Goal: Task Accomplishment & Management: Use online tool/utility

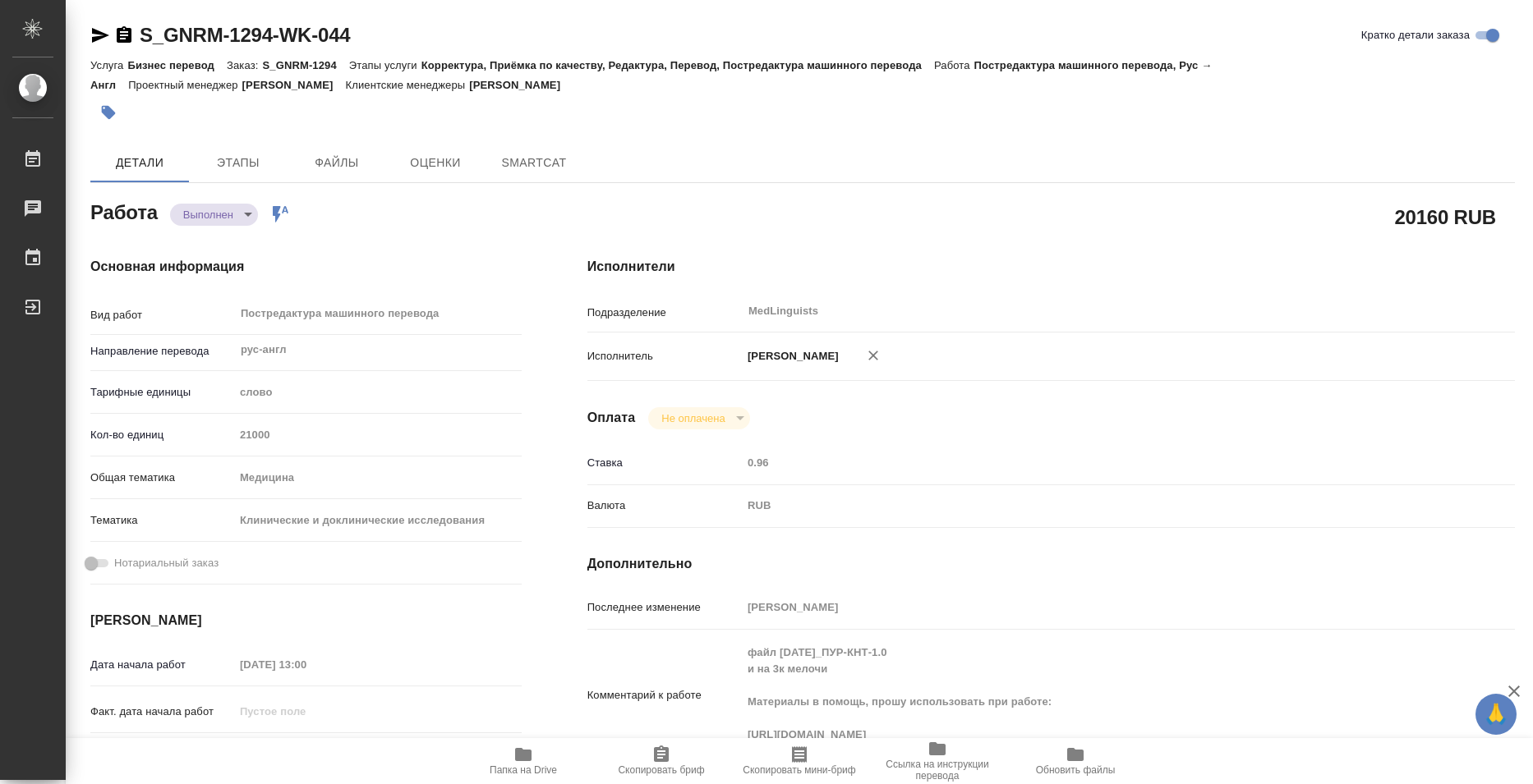
type textarea "x"
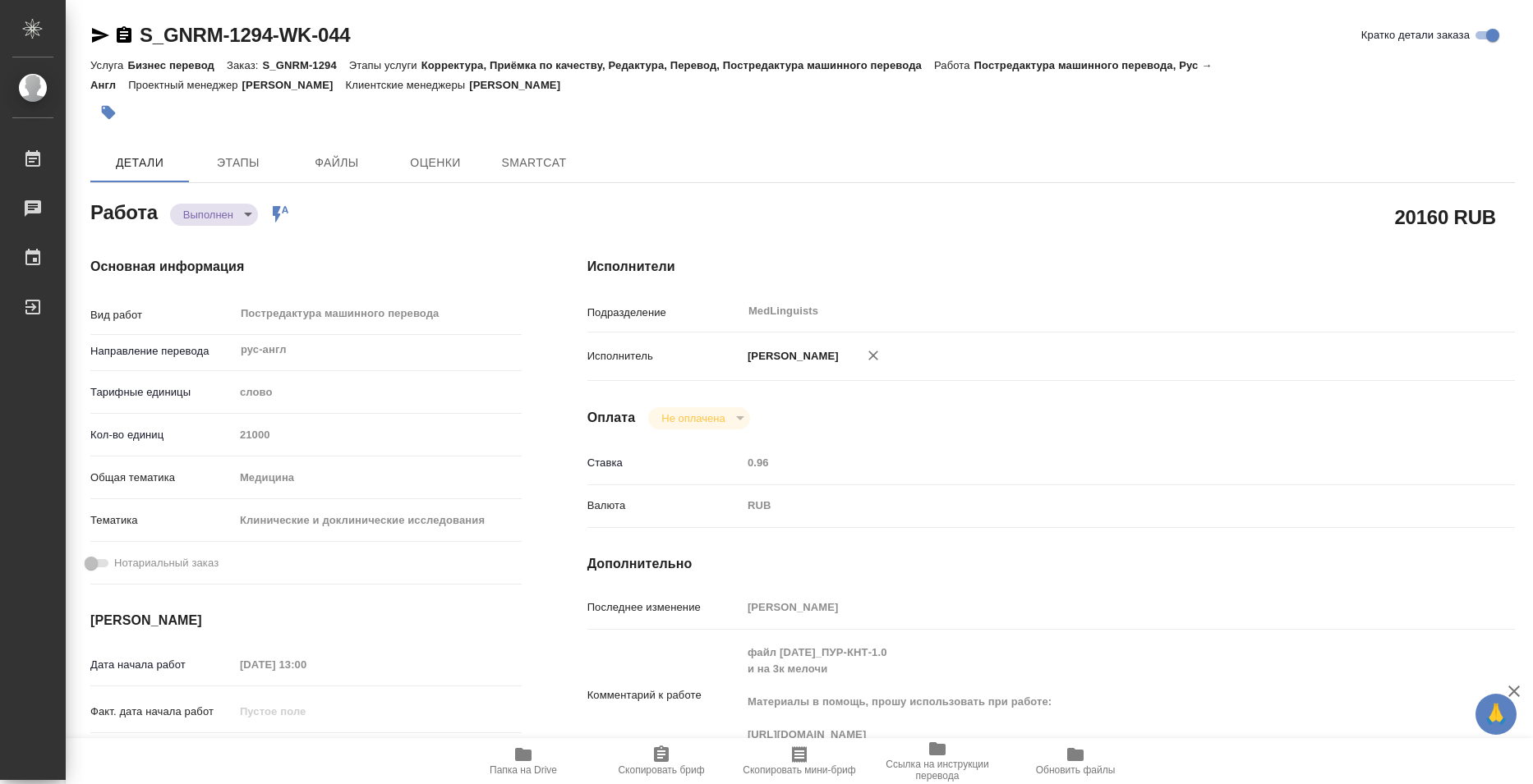
type textarea "x"
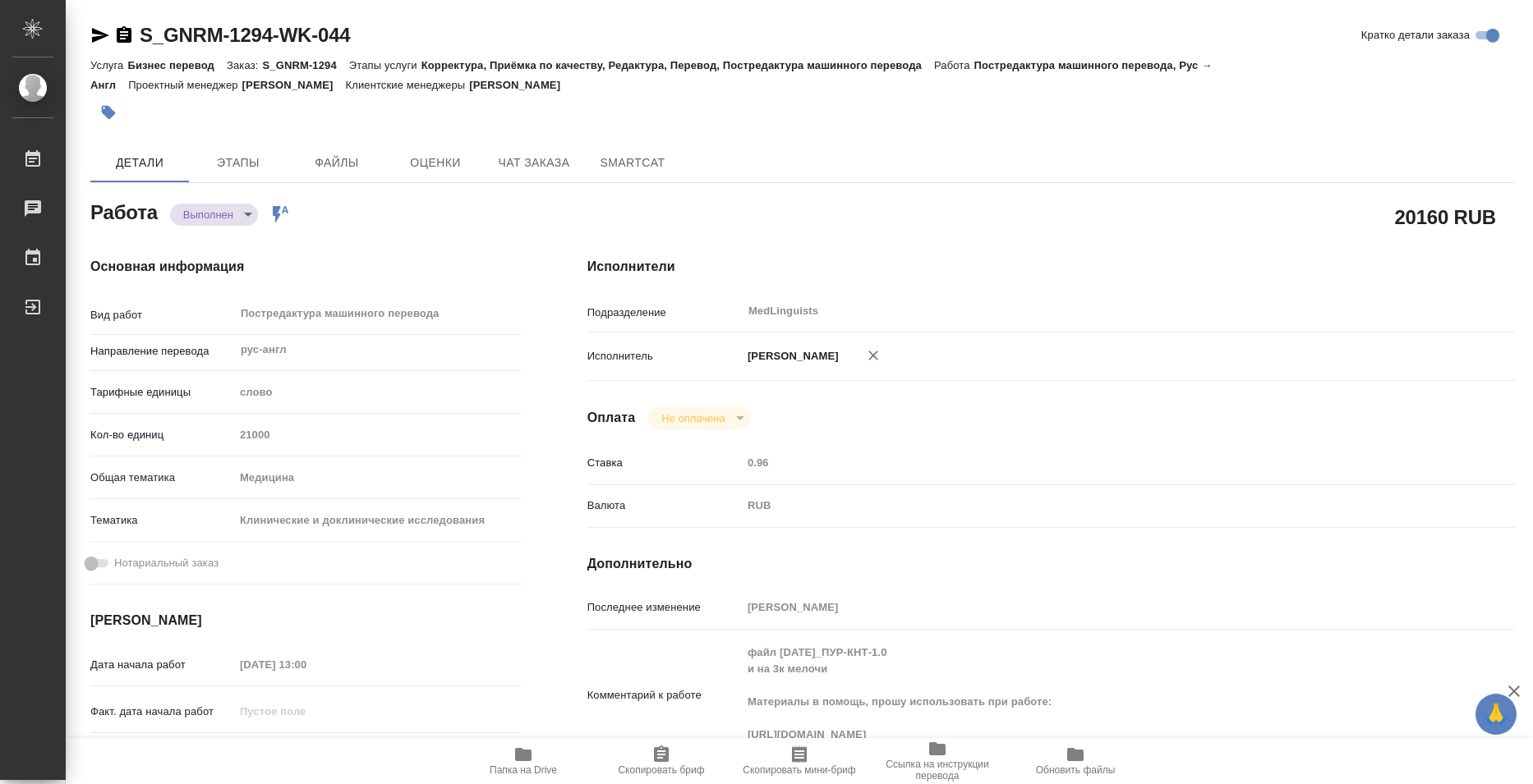
type textarea "x"
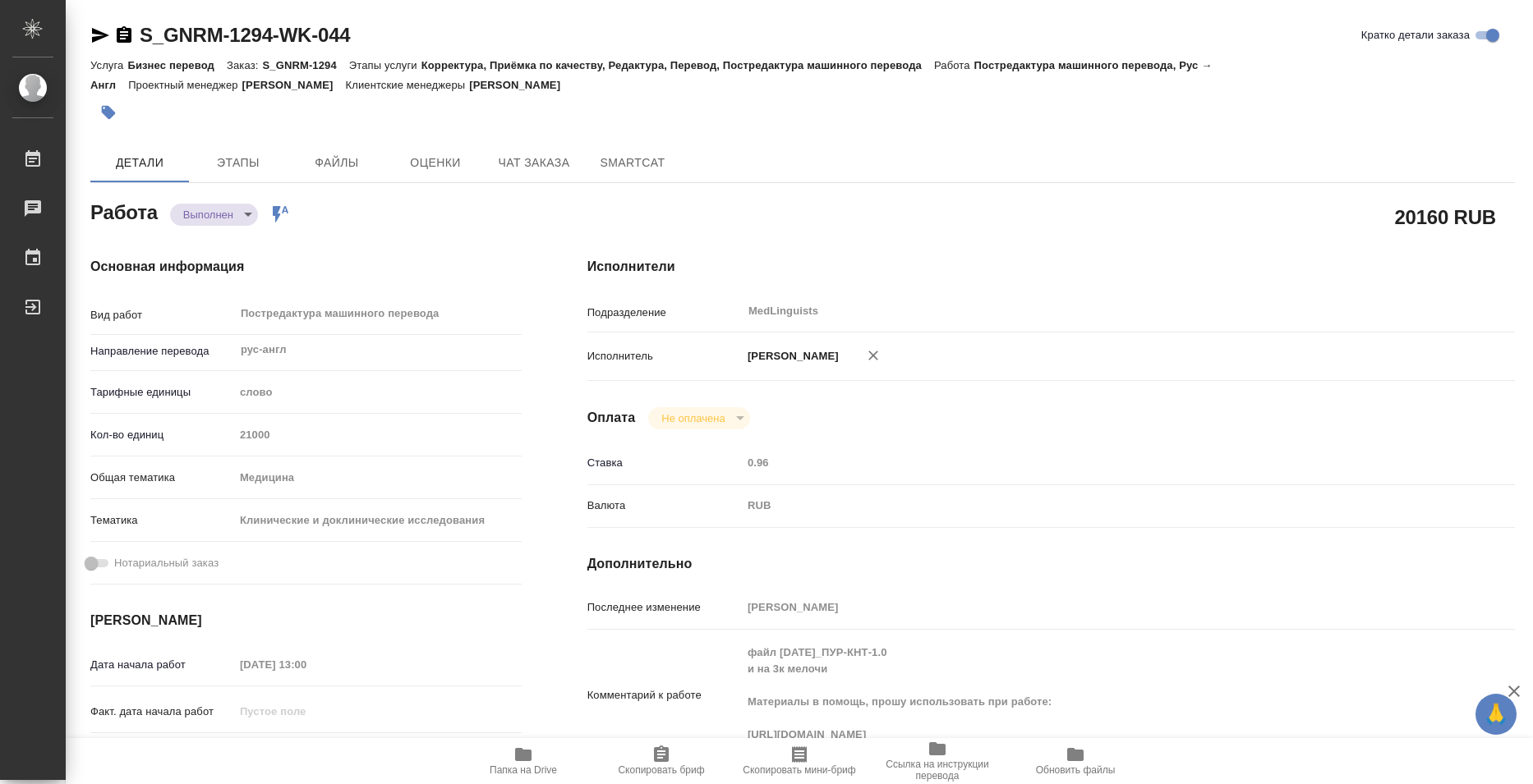
type textarea "x"
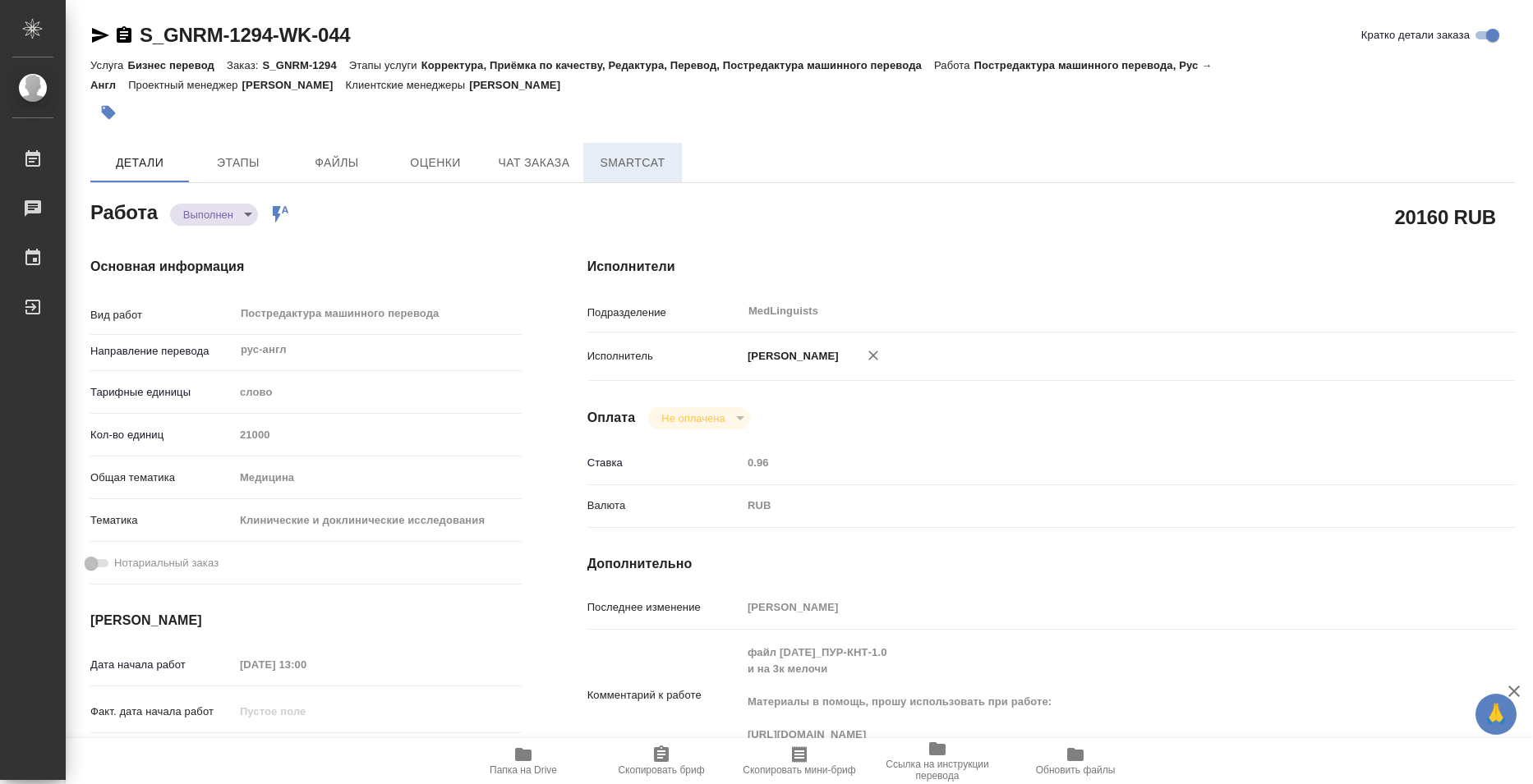
click at [612, 155] on span "SmartCat" at bounding box center [633, 163] width 79 height 20
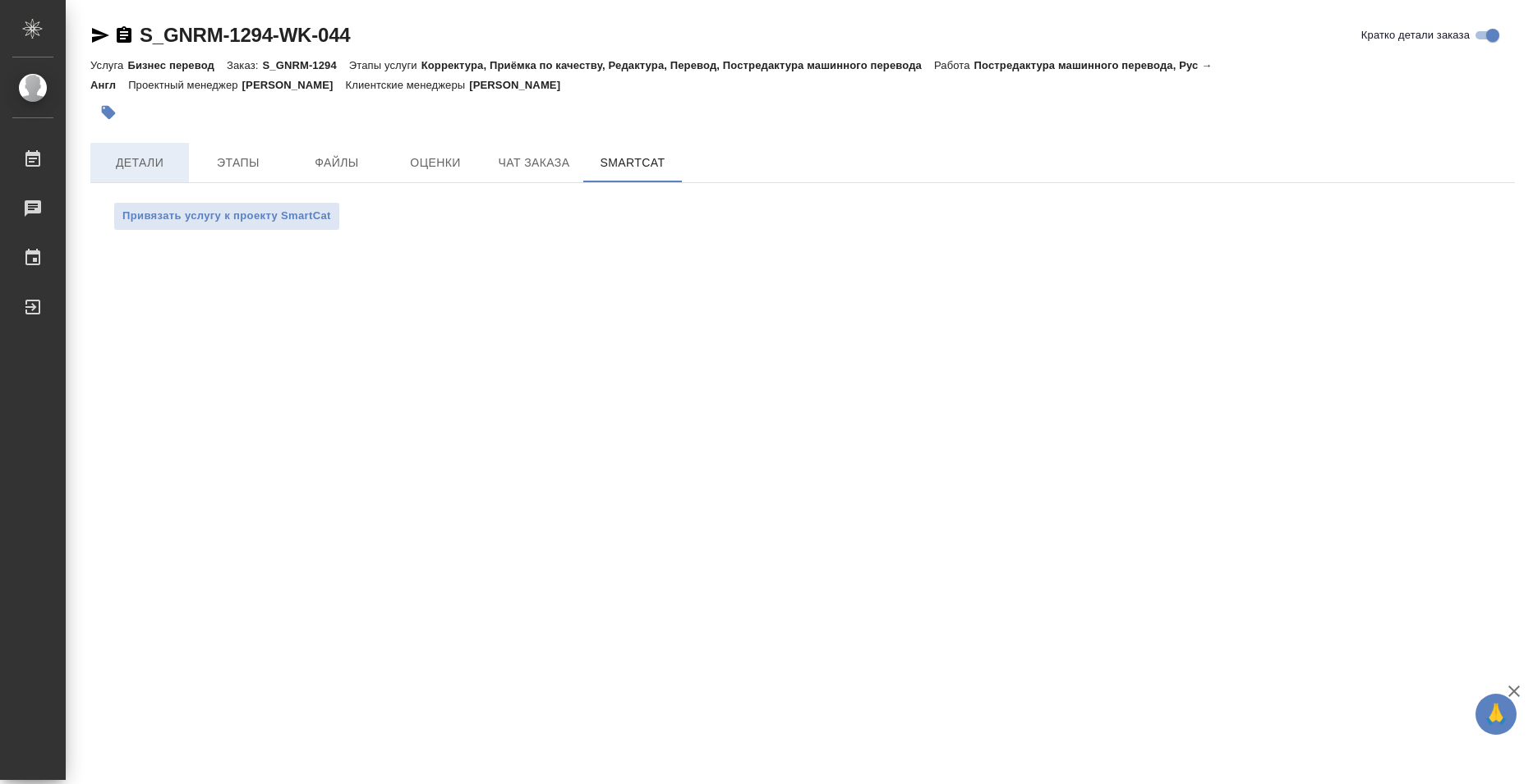
click at [117, 152] on span "Детали" at bounding box center [140, 163] width 79 height 20
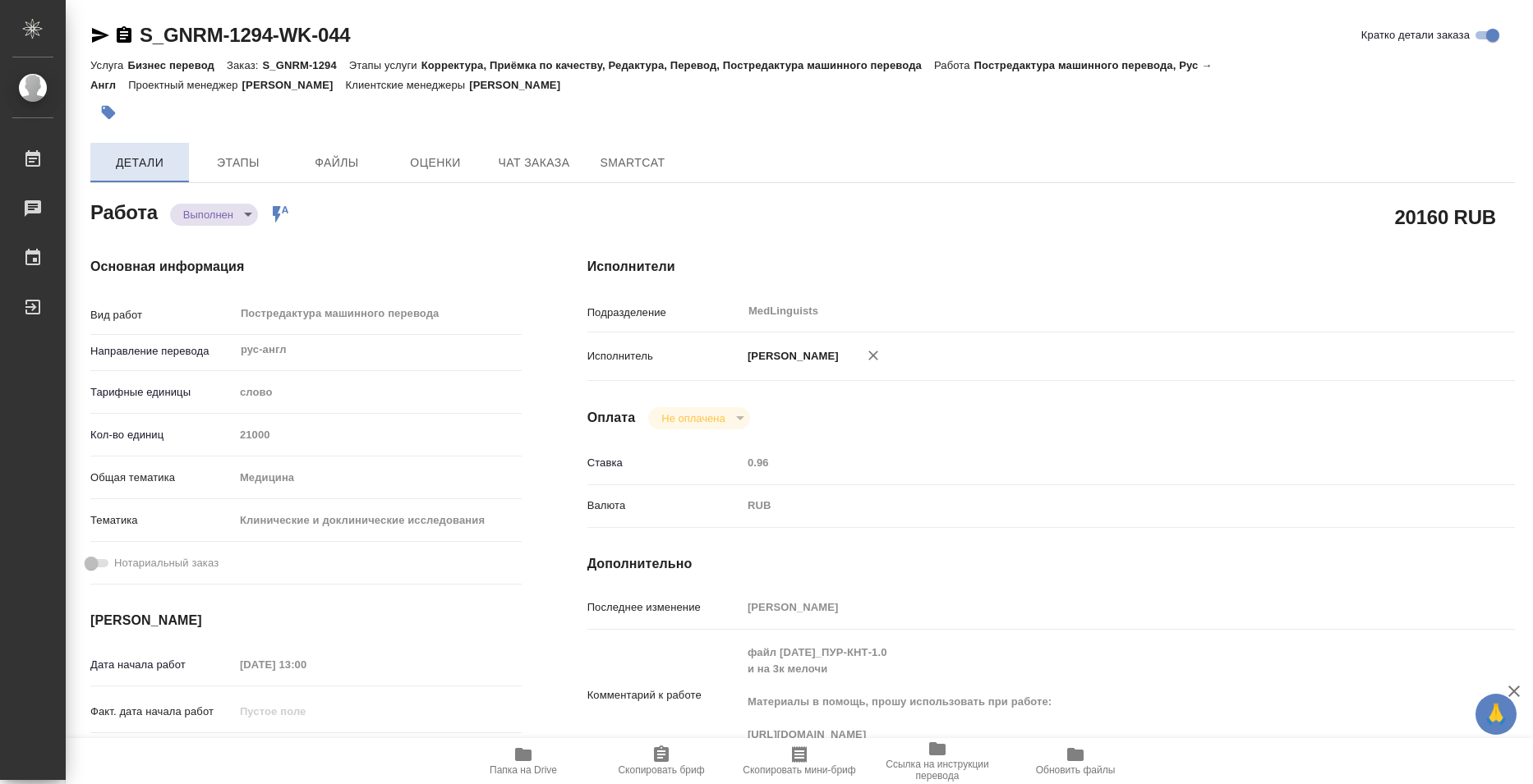
type textarea "x"
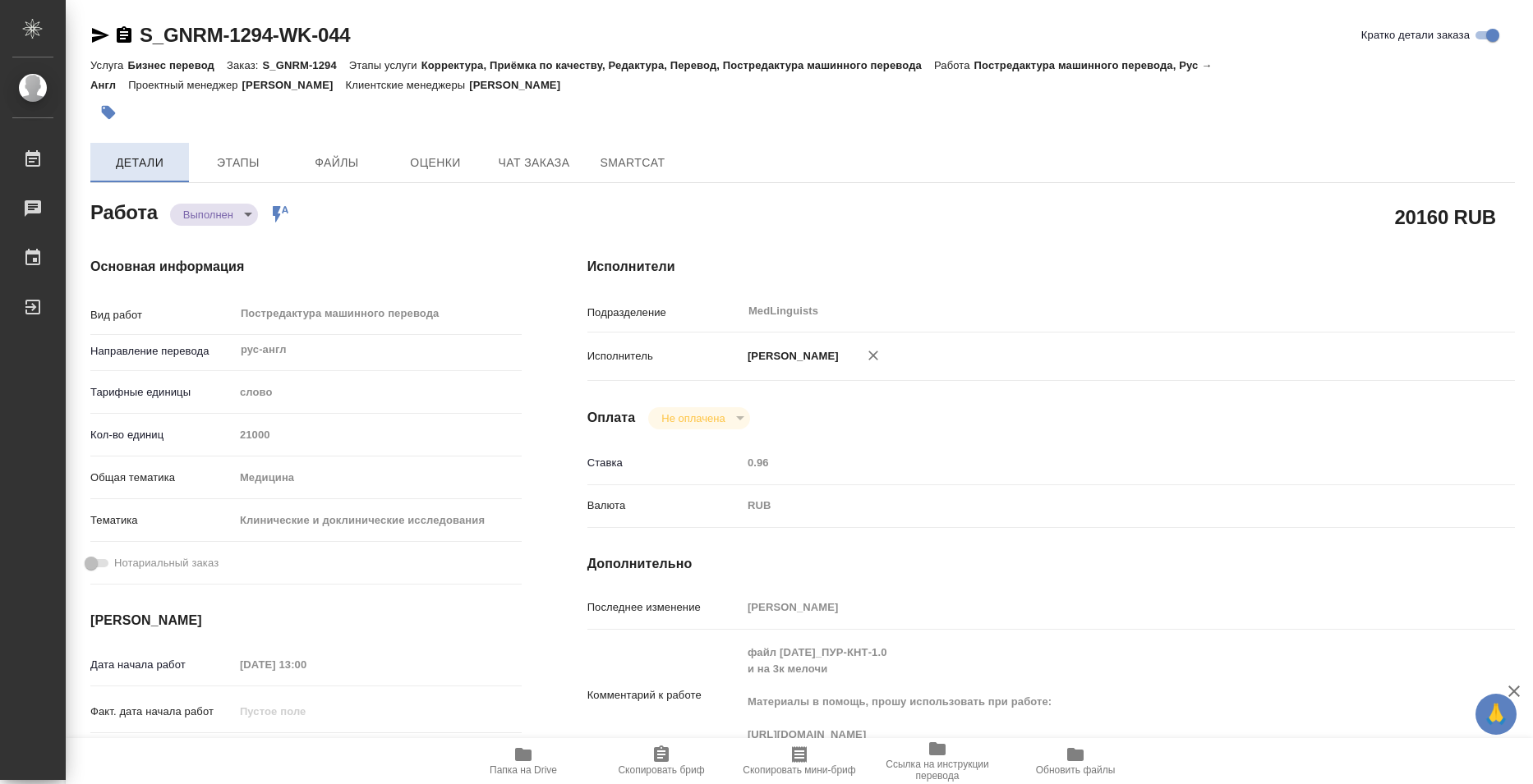
type textarea "x"
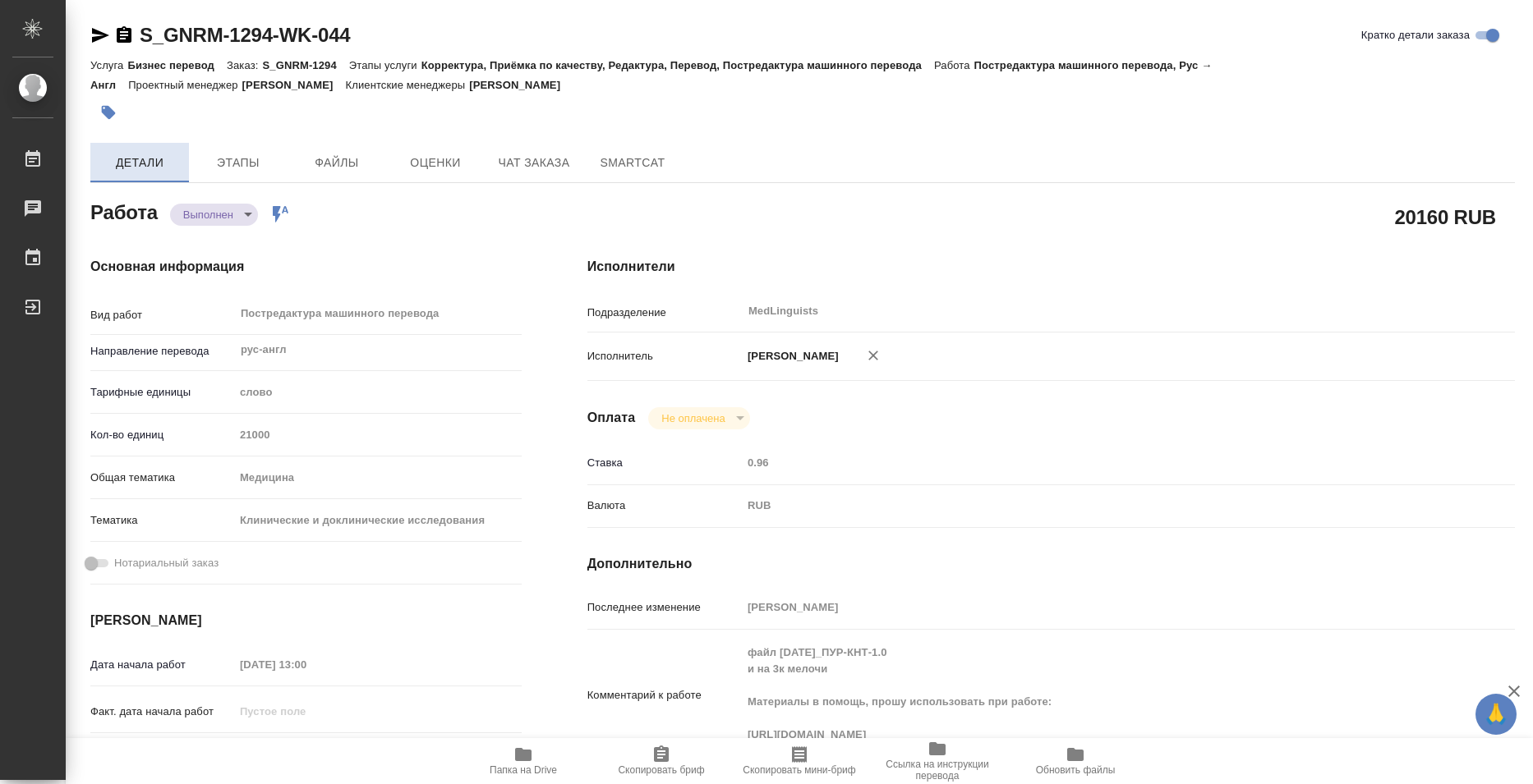
type textarea "x"
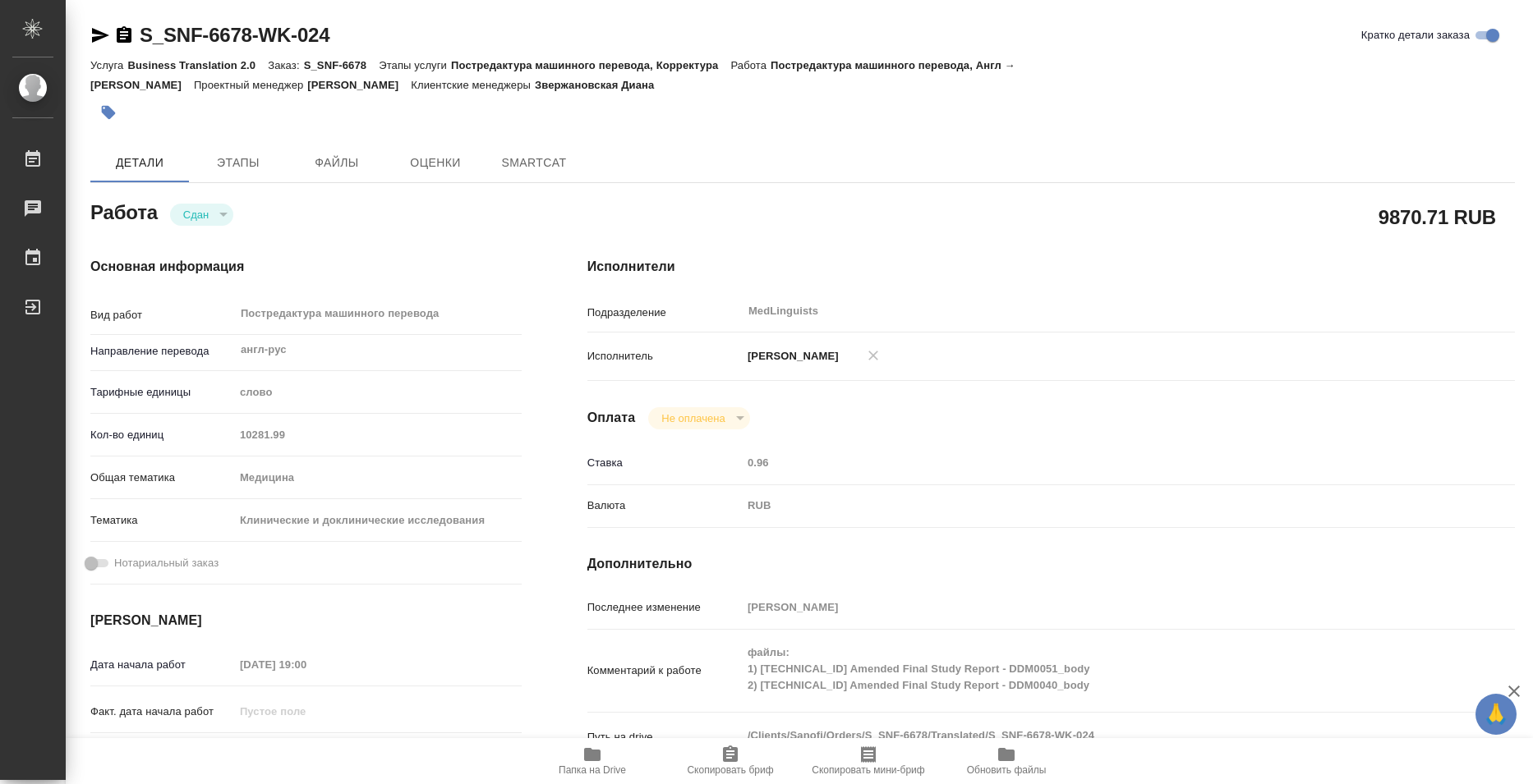
type textarea "x"
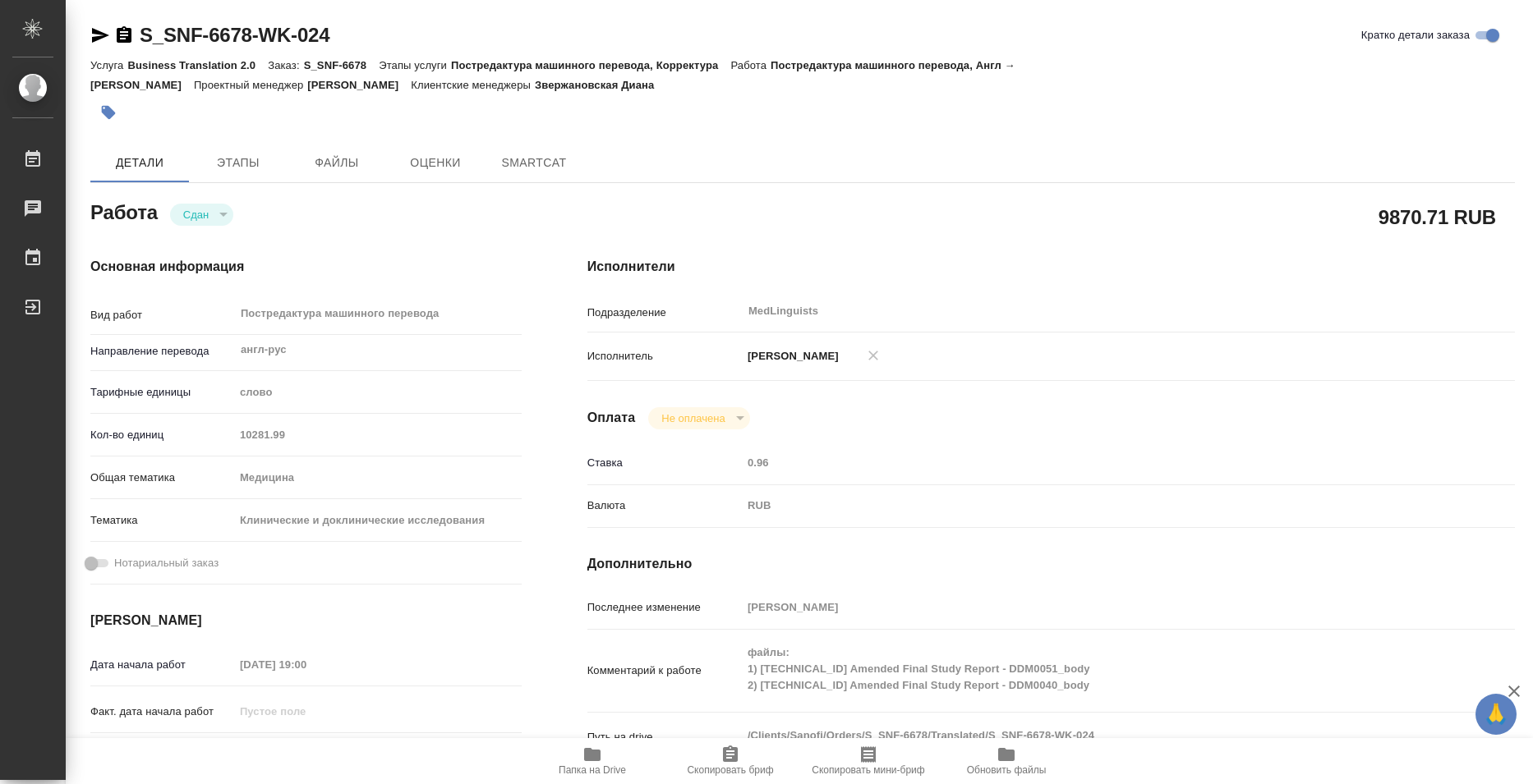
type textarea "x"
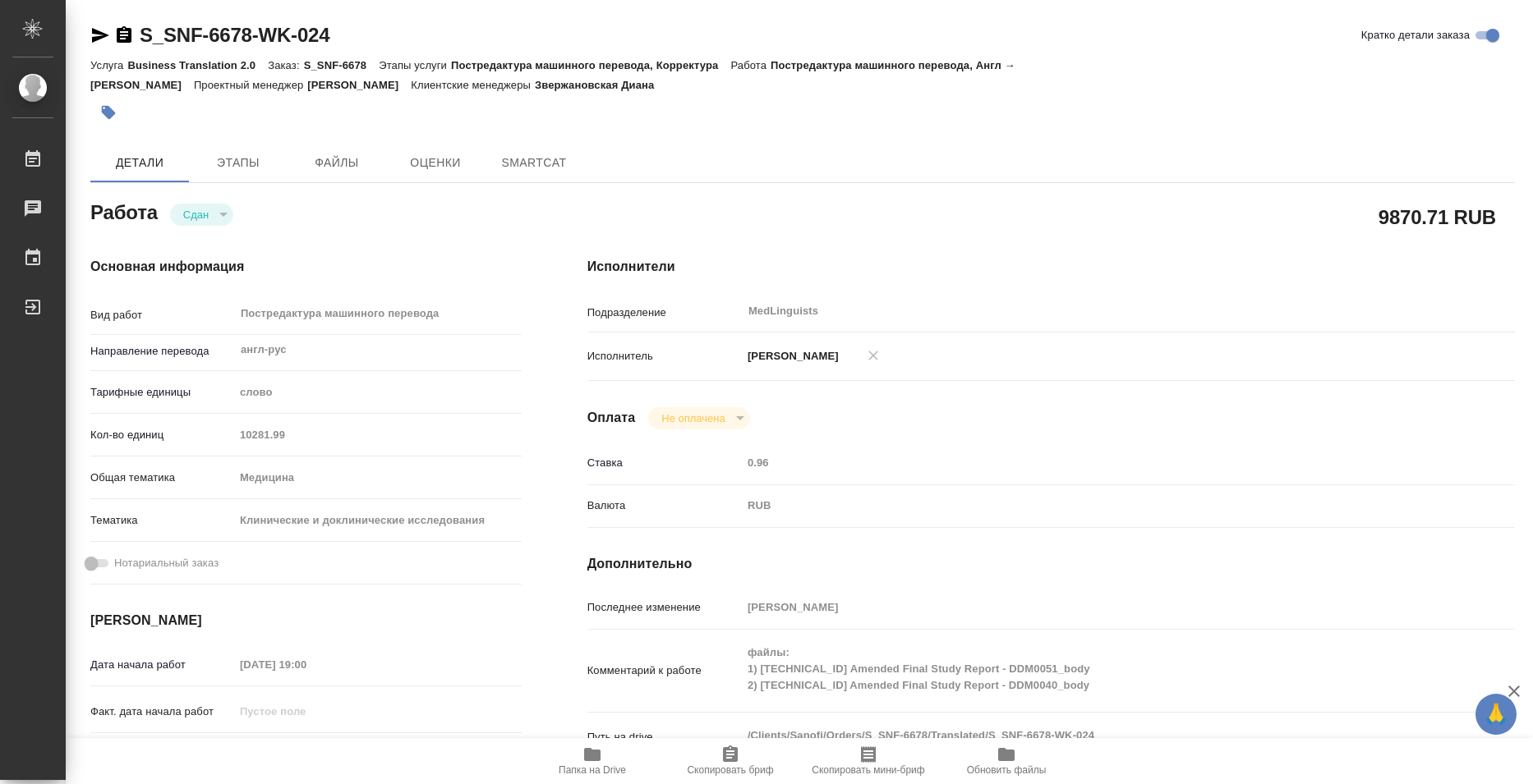
type textarea "x"
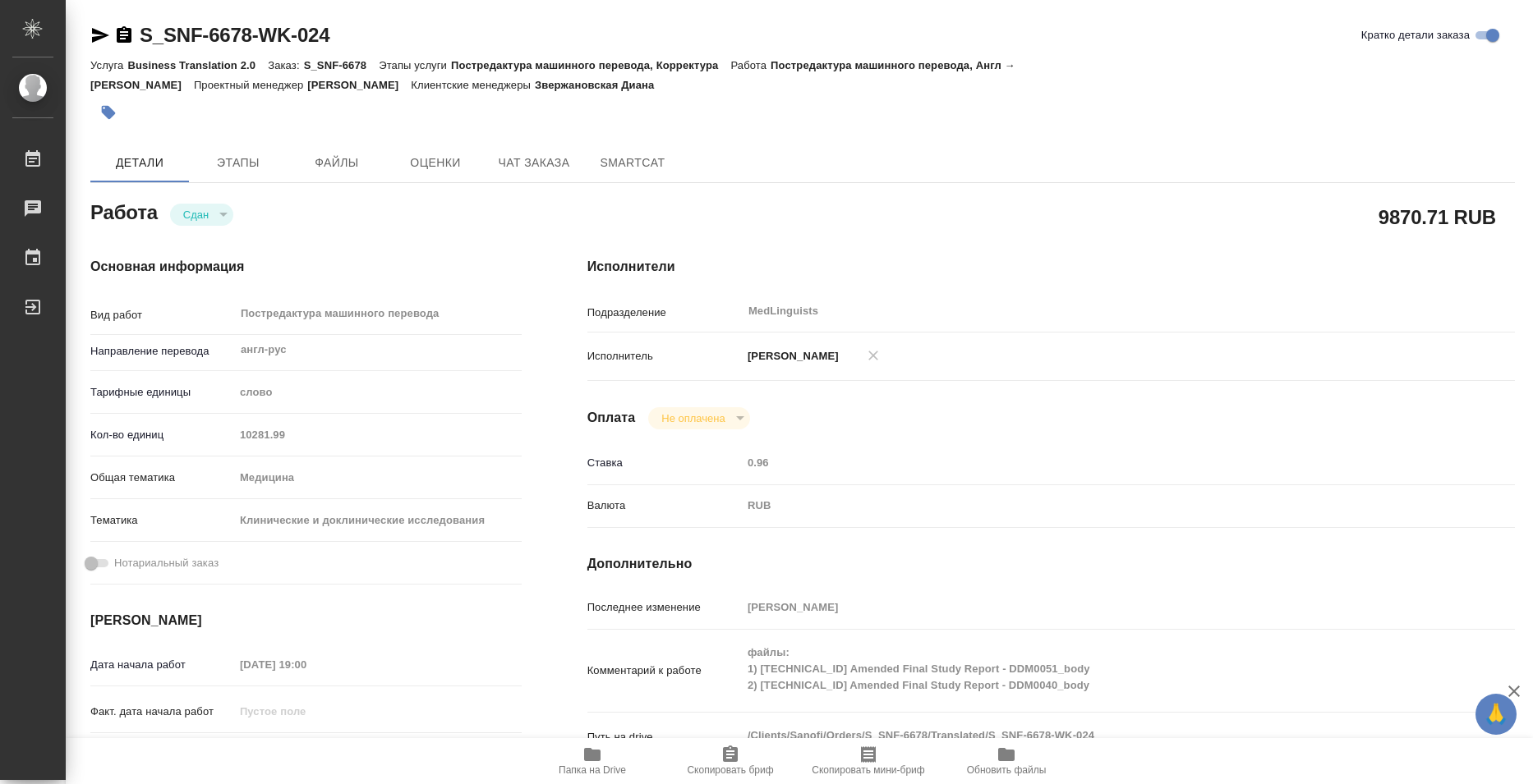
type textarea "x"
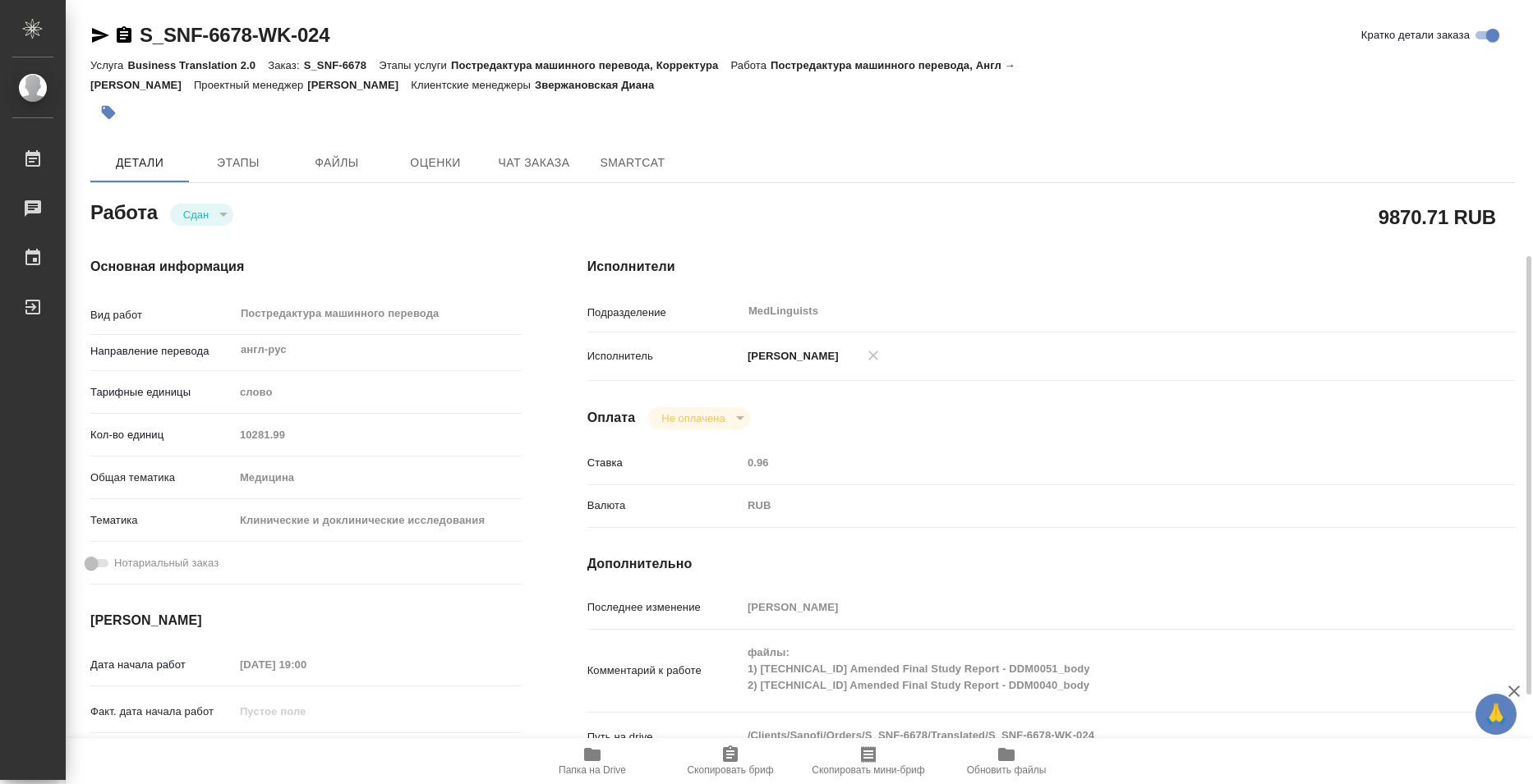
scroll to position [246, 0]
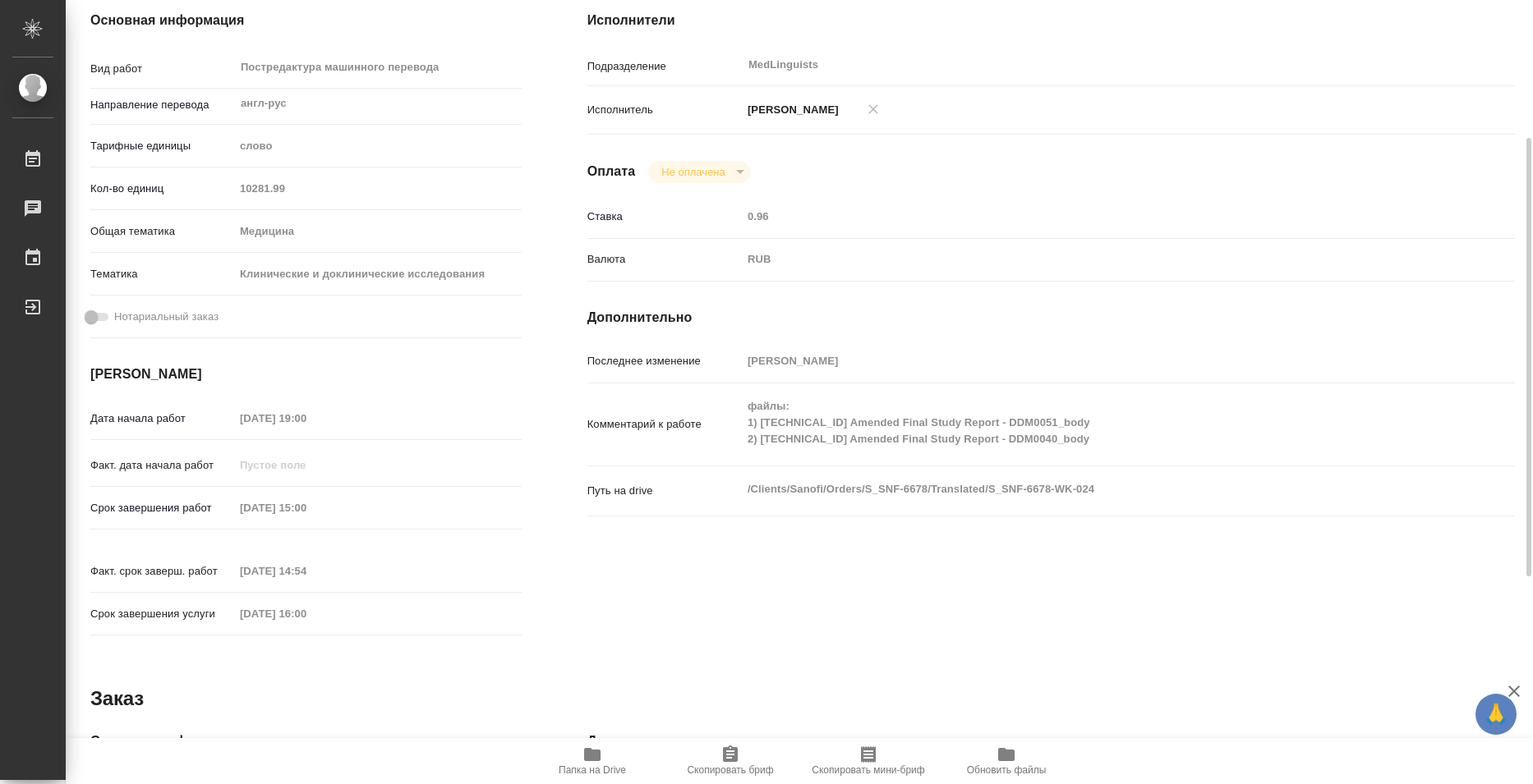
type textarea "x"
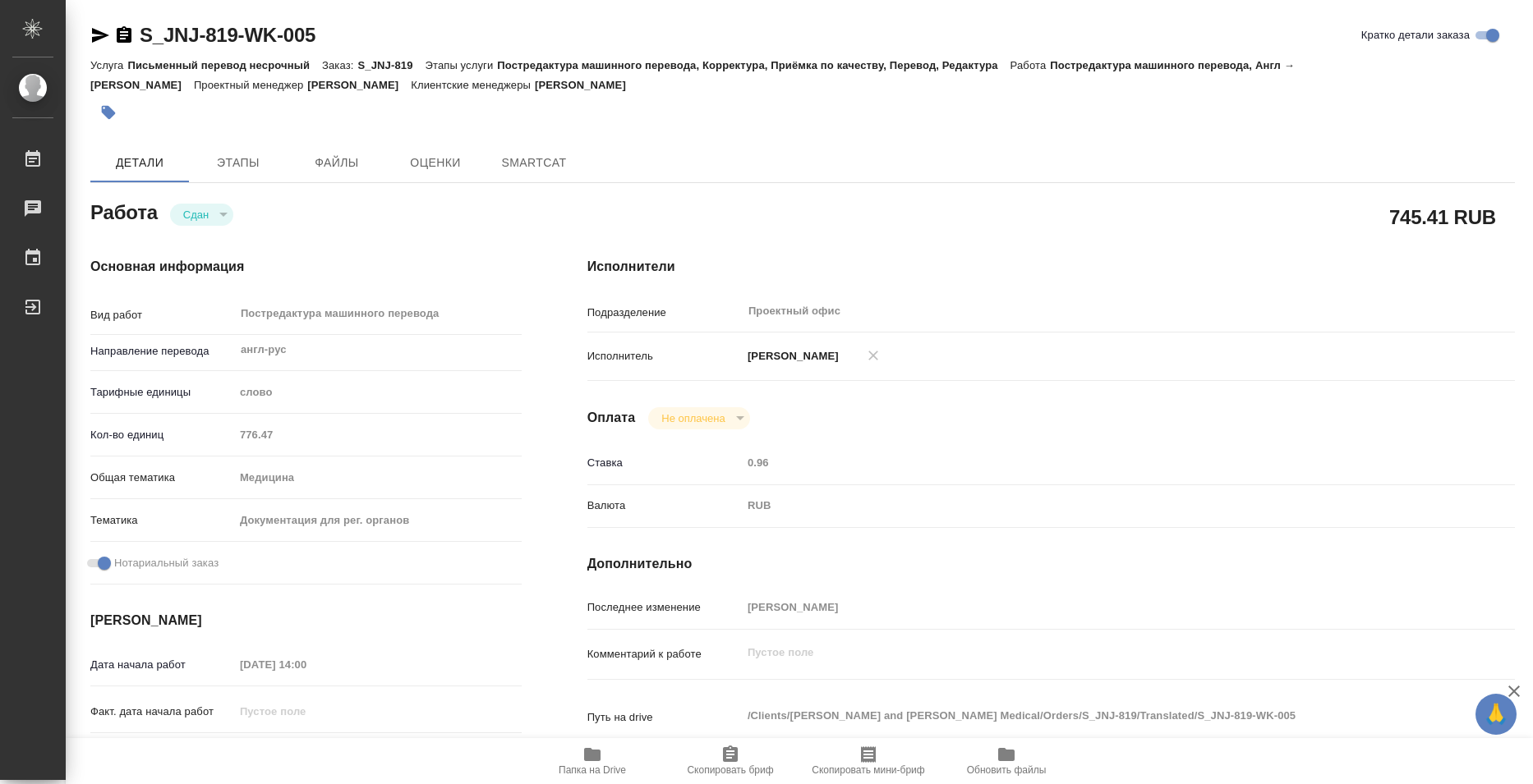
type textarea "x"
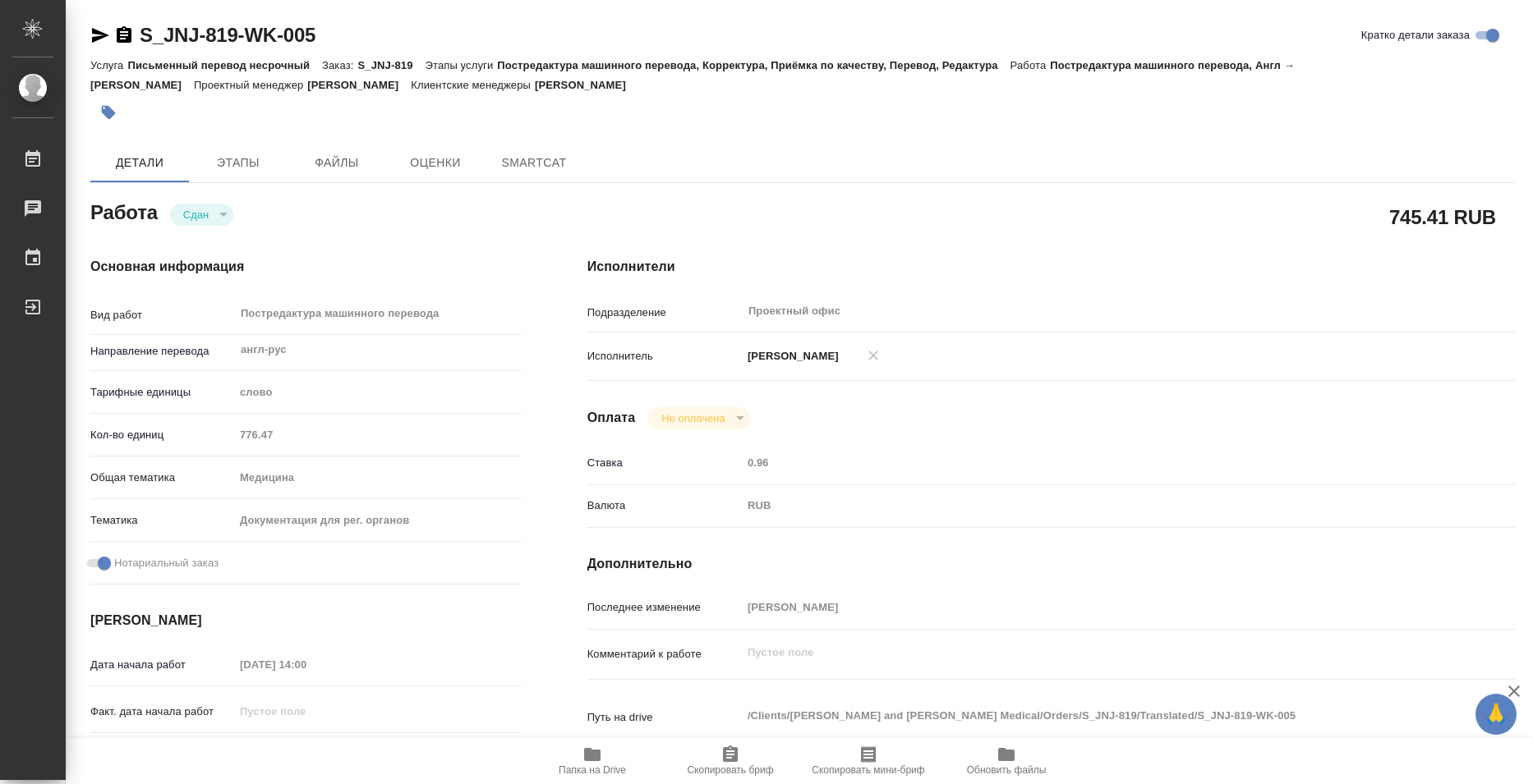
type textarea "x"
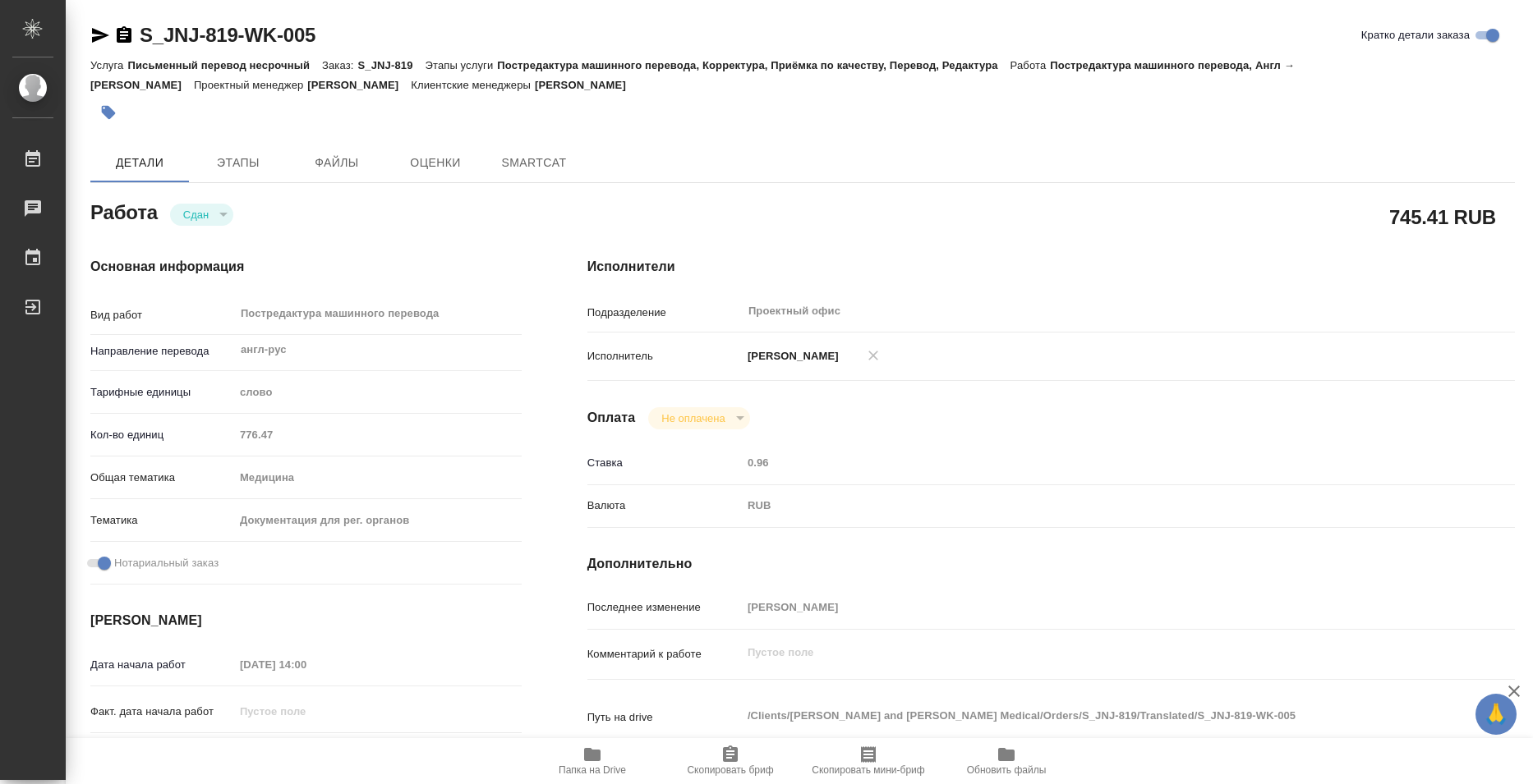
type textarea "x"
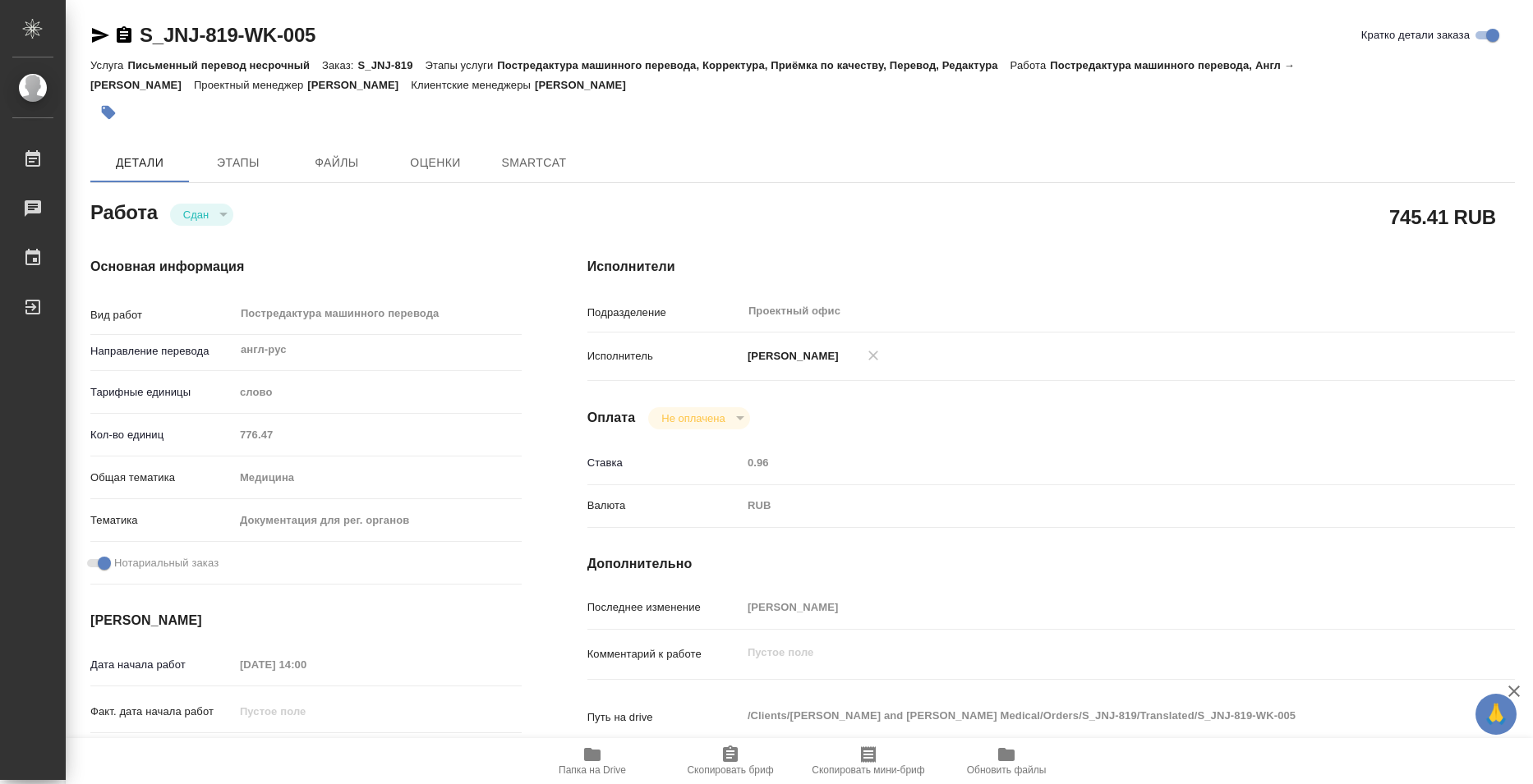
type textarea "x"
